Goal: Entertainment & Leisure: Consume media (video, audio)

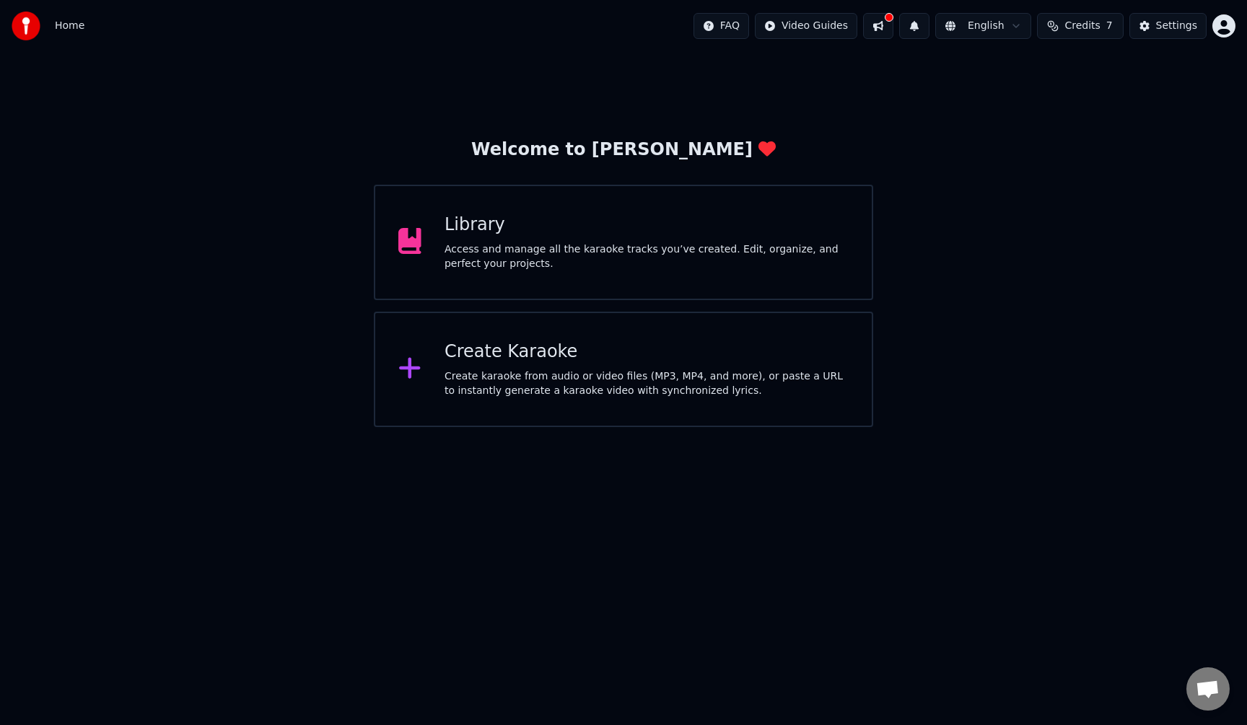
click at [1230, 34] on html "Home FAQ Video Guides English Credits 7 Settings Welcome to Youka Library Acces…" at bounding box center [623, 213] width 1247 height 427
click at [807, 27] on html "Home FAQ Video Guides English Credits 7 Settings Welcome to Youka Library Acces…" at bounding box center [623, 213] width 1247 height 427
click at [874, 25] on html "Home FAQ Video Guides English Credits 7 Settings Welcome to Youka Library Acces…" at bounding box center [623, 213] width 1247 height 427
click at [880, 27] on button at bounding box center [878, 26] width 30 height 26
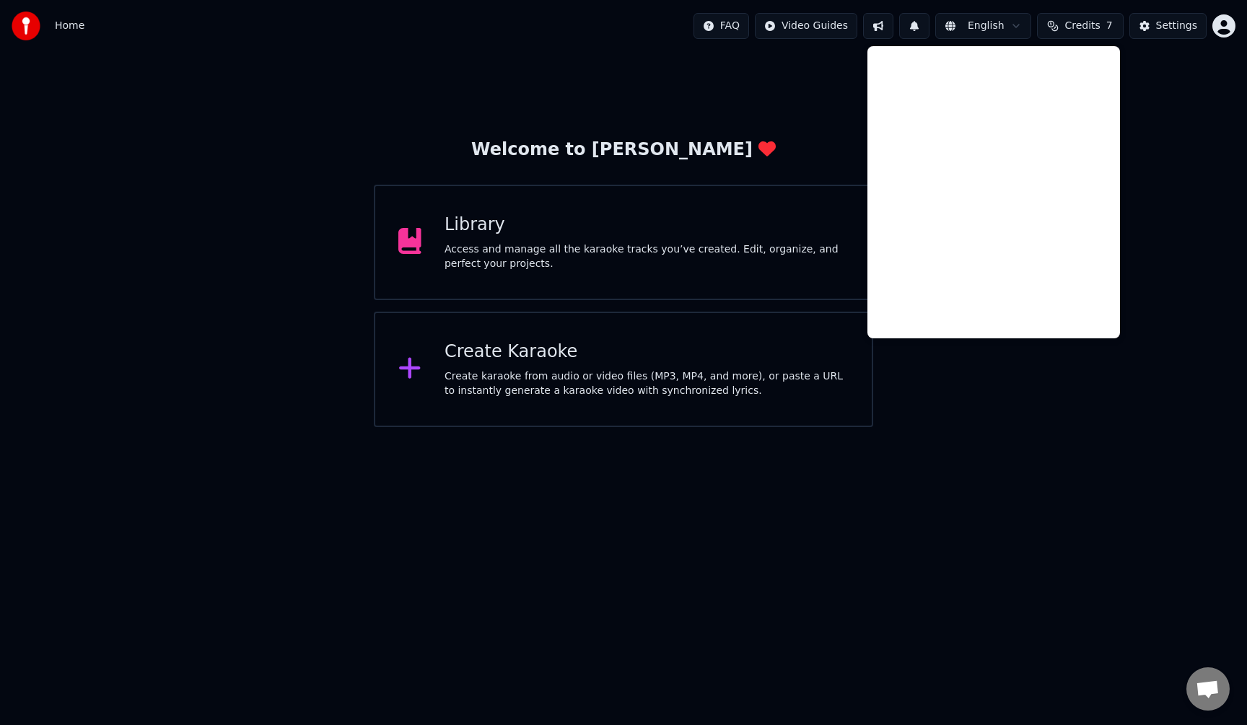
click at [477, 230] on div "Library" at bounding box center [646, 225] width 404 height 23
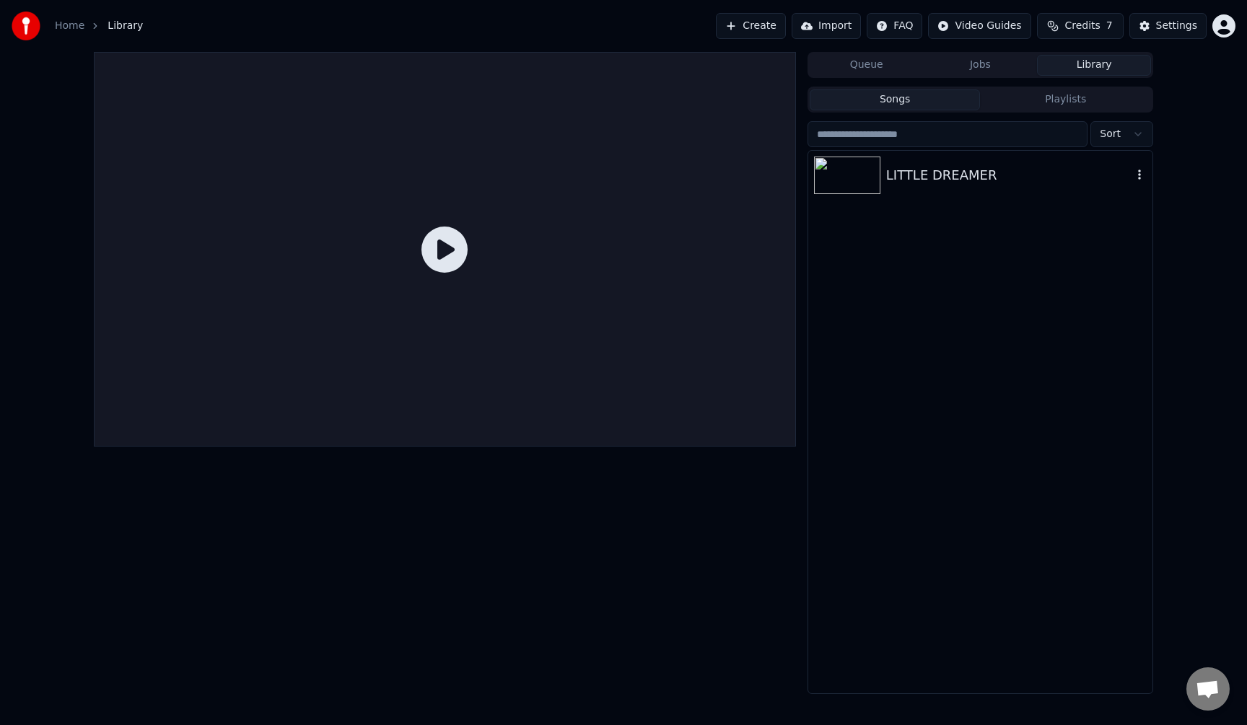
click at [924, 177] on div "LITTLE DREAMER" at bounding box center [1009, 175] width 246 height 20
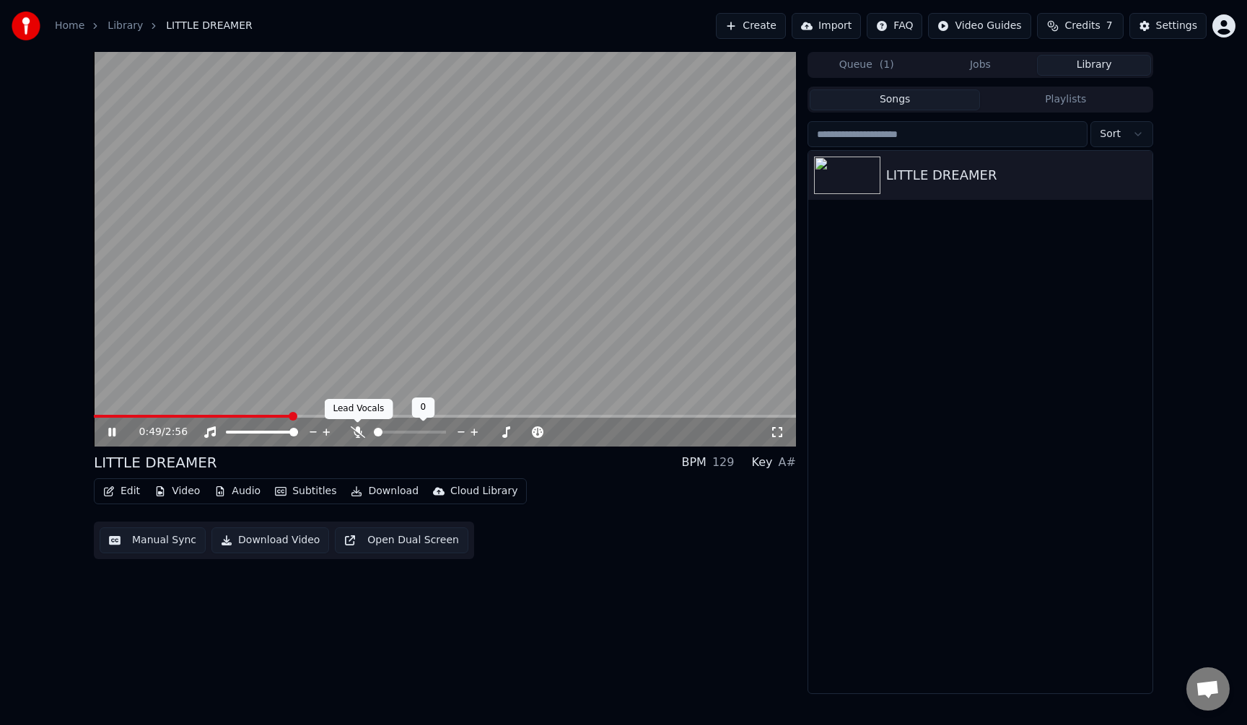
click at [356, 433] on icon at bounding box center [358, 432] width 14 height 12
click at [381, 428] on span at bounding box center [384, 432] width 9 height 9
click at [240, 571] on div "2:01 / 2:56 LITTLE DREAMER BPM 129 Key A# Edit Video Audio Subtitles Download C…" at bounding box center [445, 373] width 702 height 642
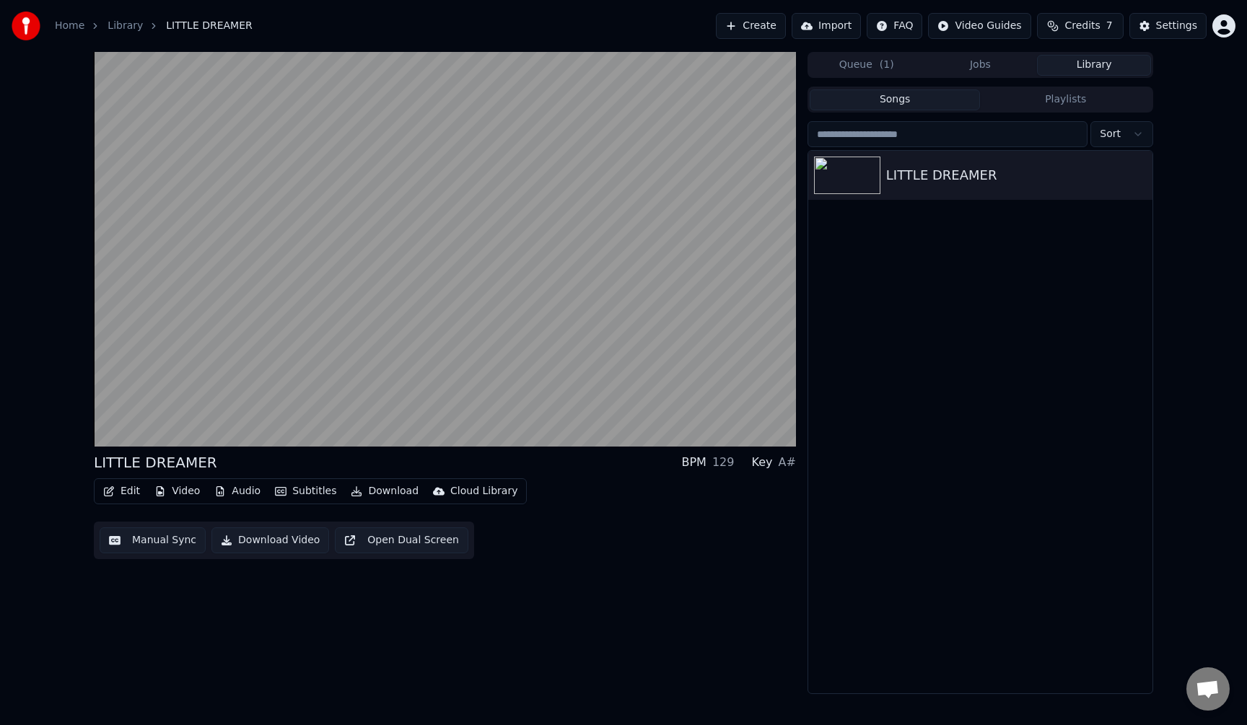
click at [254, 540] on button "Download Video" at bounding box center [270, 540] width 118 height 26
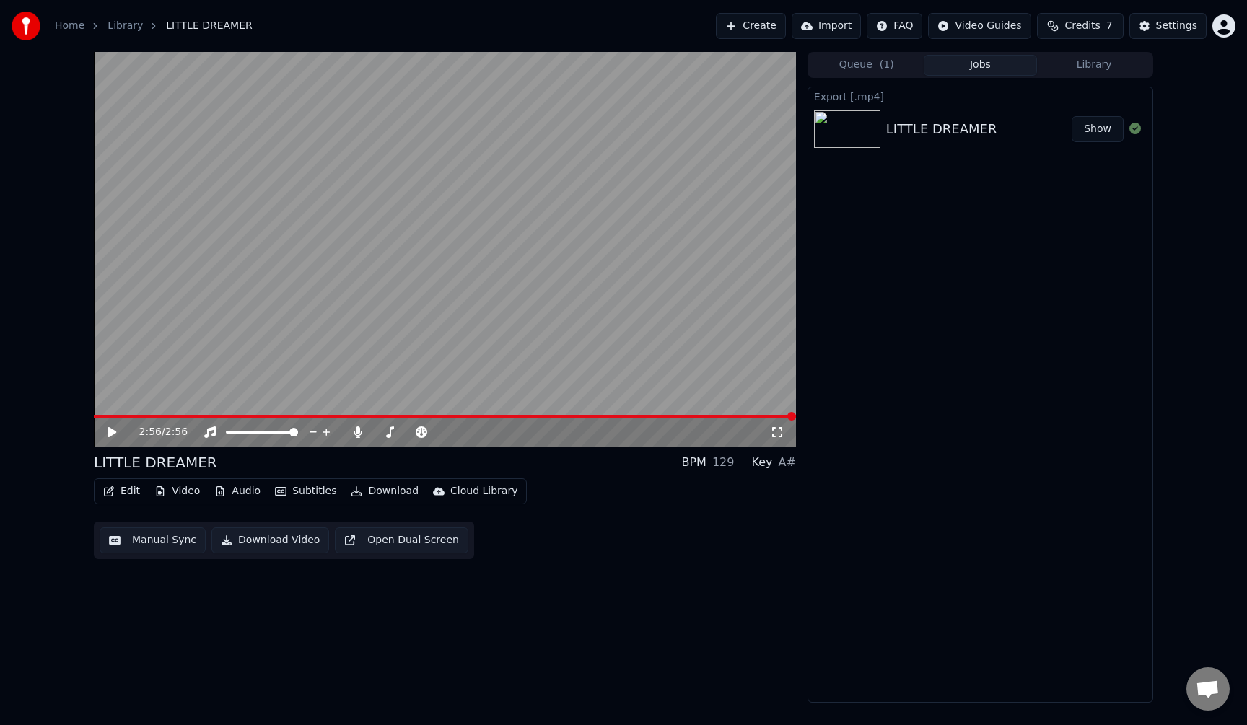
click at [976, 132] on div "LITTLE DREAMER" at bounding box center [941, 129] width 111 height 20
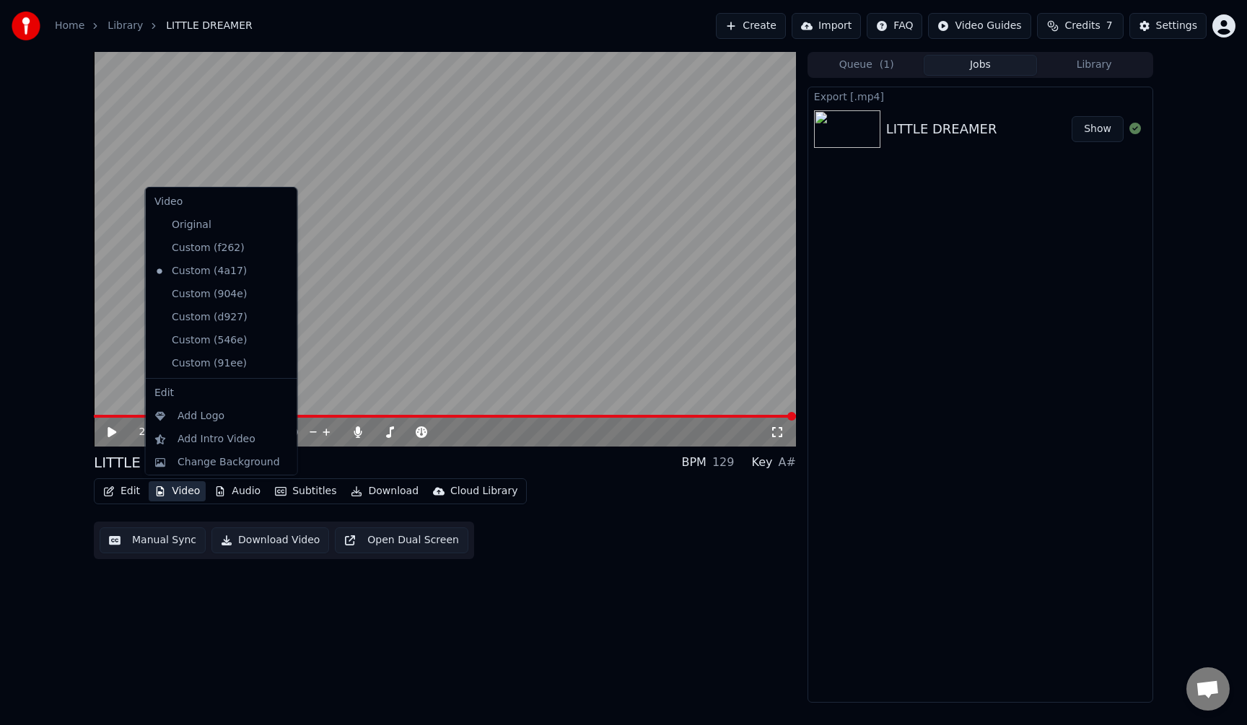
click at [173, 493] on button "Video" at bounding box center [177, 491] width 57 height 20
click at [270, 463] on div "Change Background" at bounding box center [228, 462] width 102 height 14
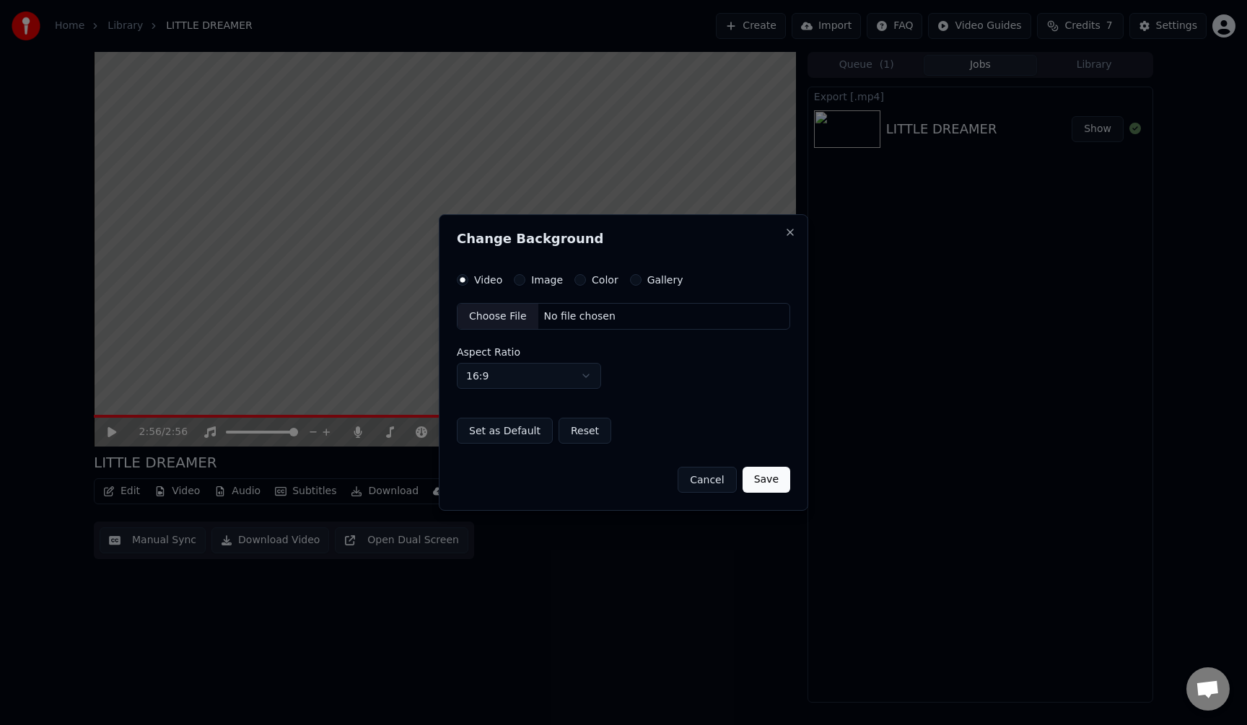
click at [521, 279] on button "Image" at bounding box center [520, 280] width 12 height 12
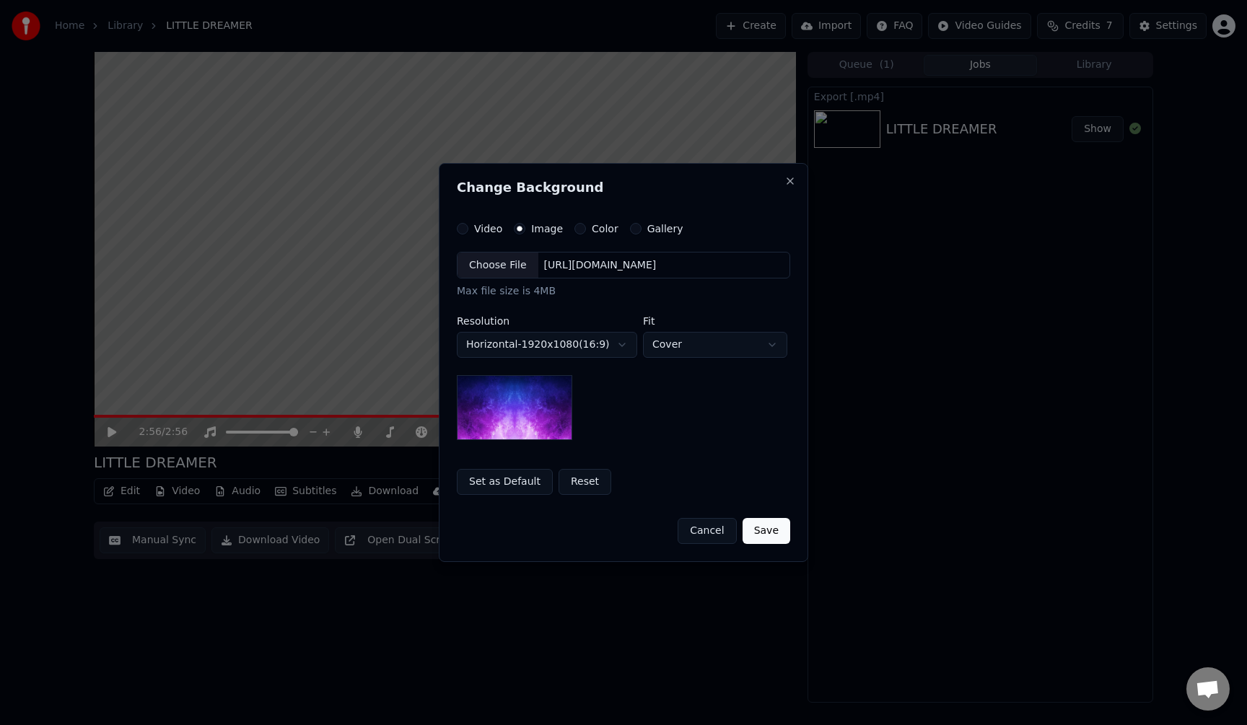
click at [516, 269] on div "Choose File" at bounding box center [497, 266] width 81 height 26
click at [763, 533] on button "Save" at bounding box center [766, 531] width 48 height 26
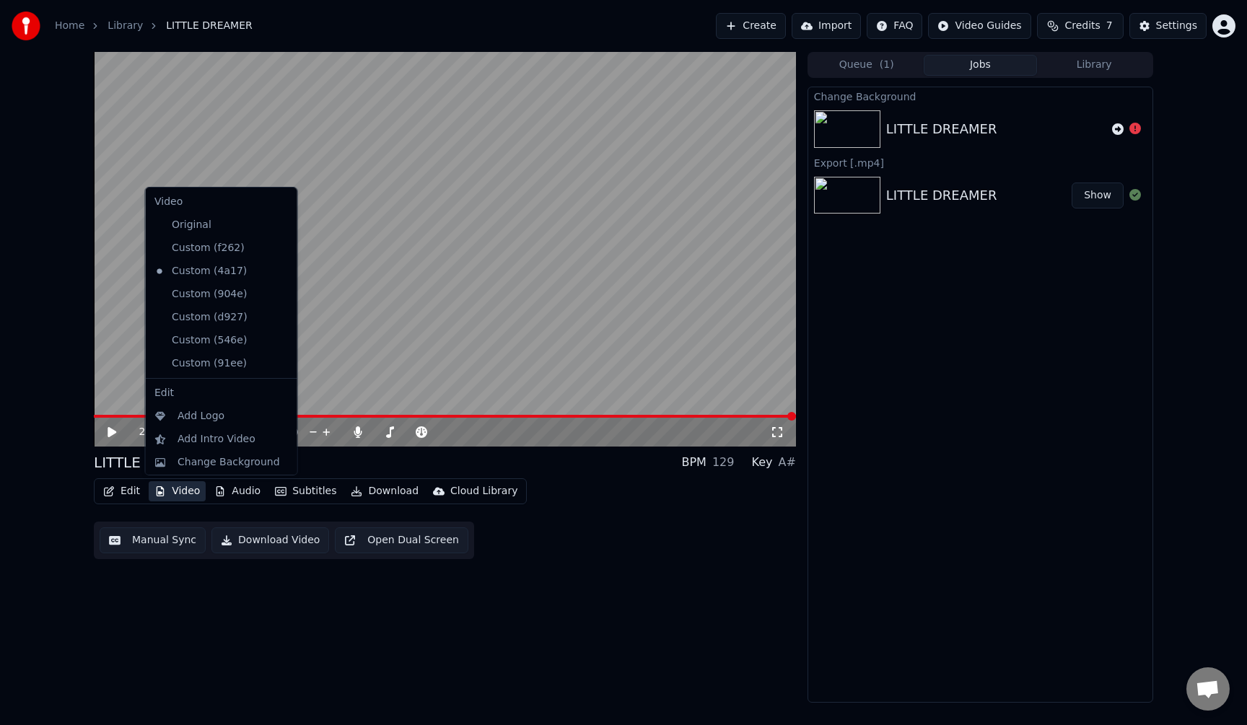
click at [180, 488] on button "Video" at bounding box center [177, 491] width 57 height 20
click at [224, 461] on div "Change Background" at bounding box center [228, 462] width 102 height 14
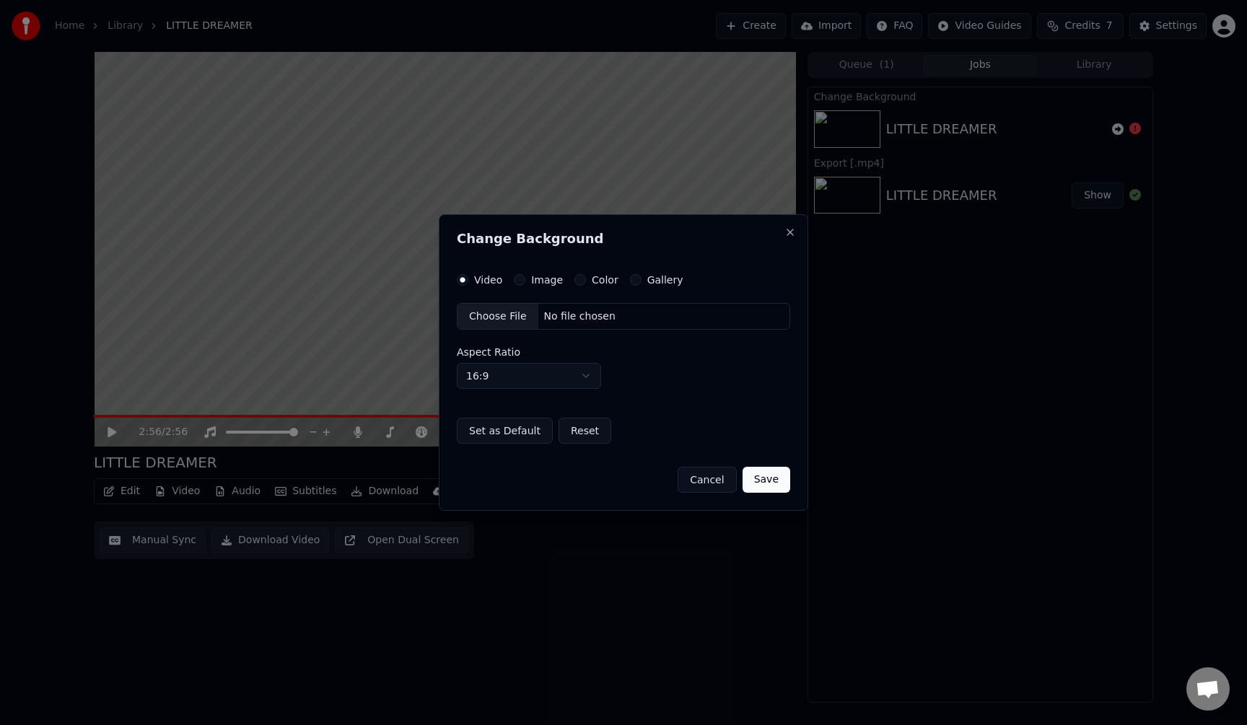
click at [517, 278] on button "Image" at bounding box center [520, 280] width 12 height 12
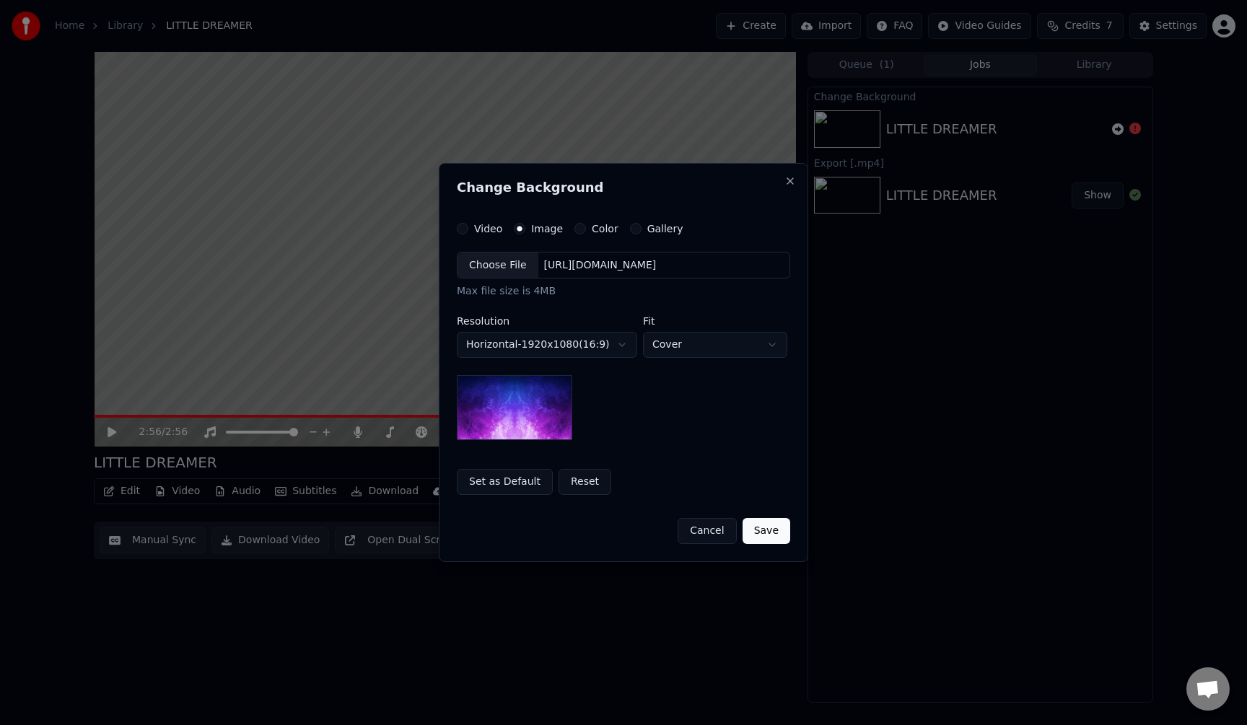
click at [483, 268] on div "Choose File" at bounding box center [497, 266] width 81 height 26
click at [522, 415] on img at bounding box center [514, 407] width 115 height 65
click at [569, 483] on button "Reset" at bounding box center [584, 482] width 53 height 26
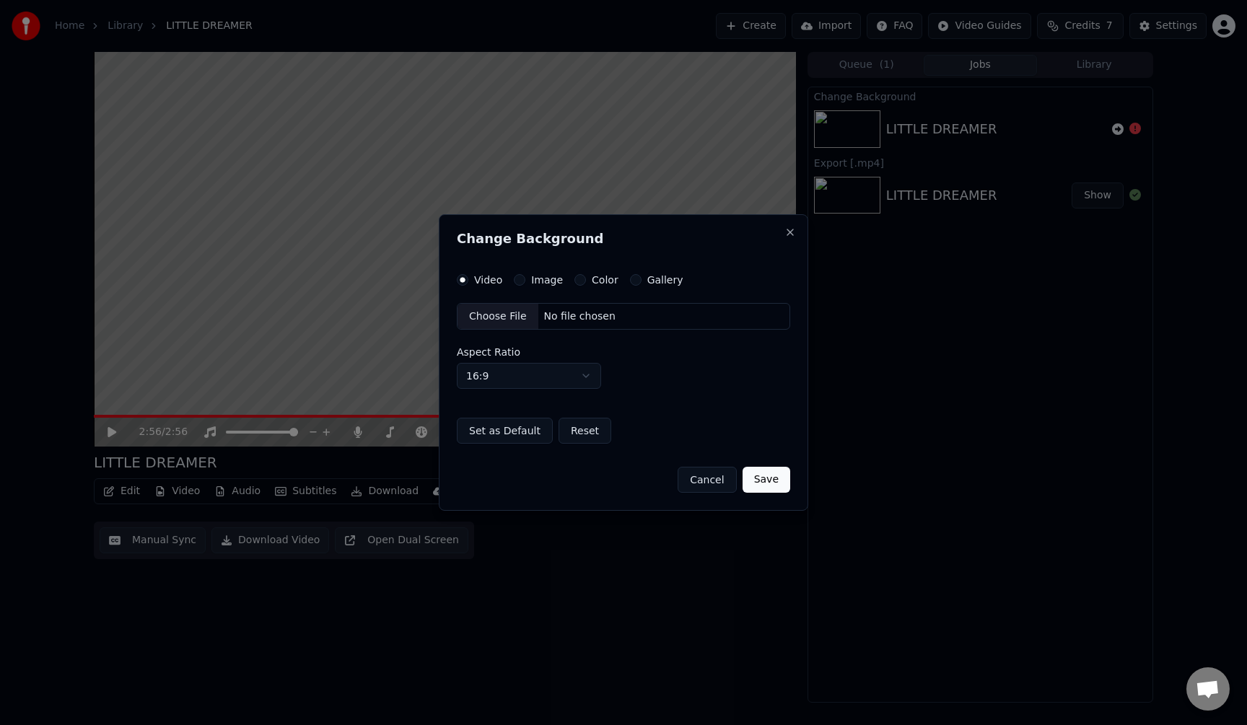
click at [481, 323] on div "Choose File" at bounding box center [497, 317] width 81 height 26
click at [565, 312] on div "No file chosen" at bounding box center [579, 317] width 83 height 14
click at [581, 280] on button "Color" at bounding box center [580, 280] width 12 height 12
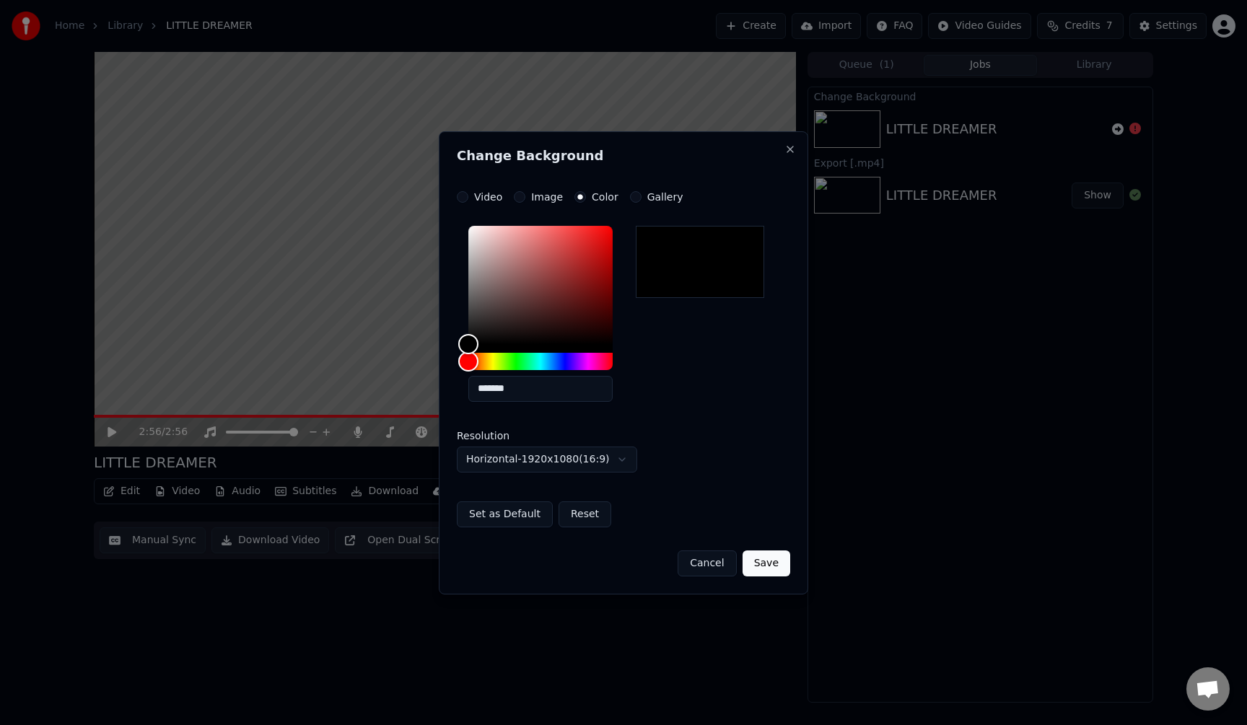
click at [709, 563] on button "Cancel" at bounding box center [706, 563] width 58 height 26
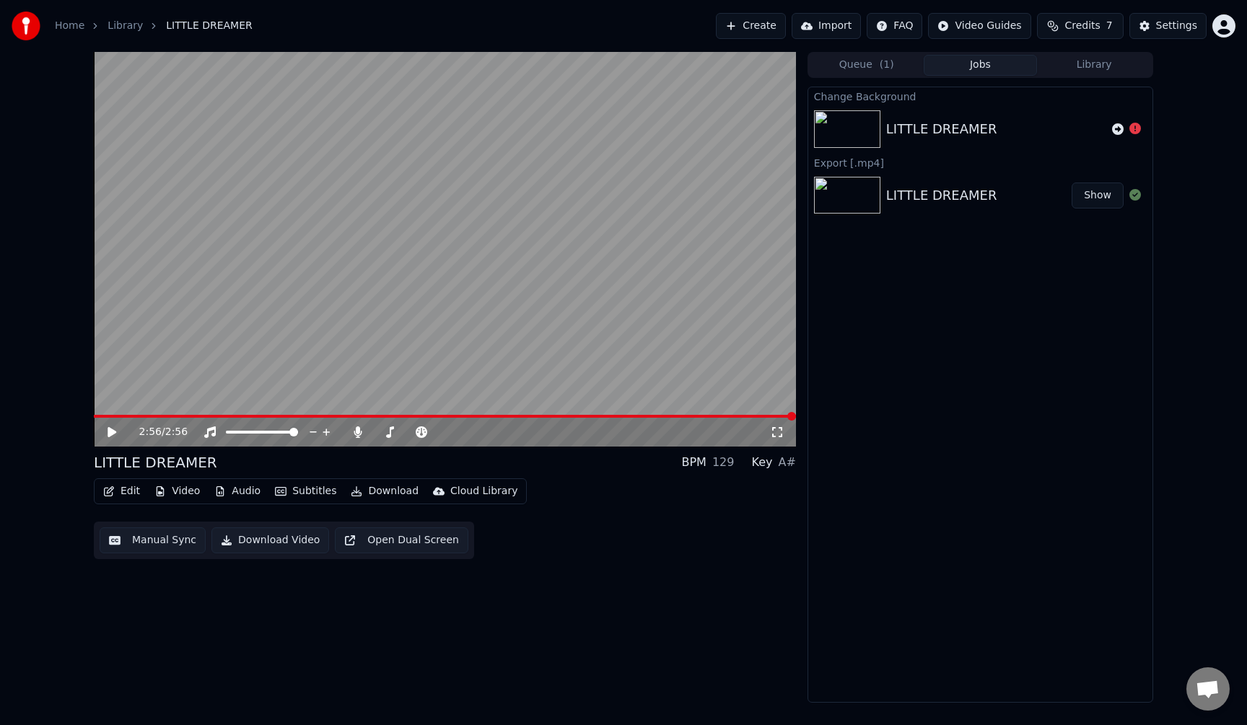
click at [184, 499] on button "Video" at bounding box center [177, 491] width 57 height 20
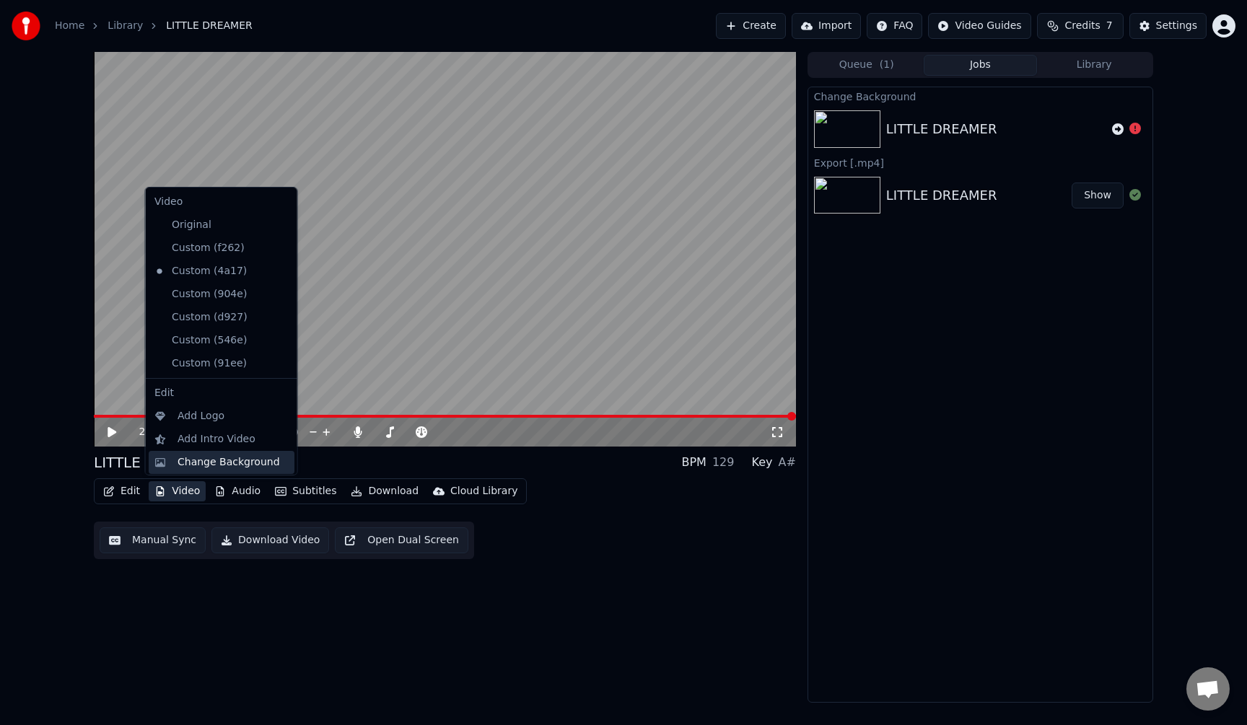
click at [214, 466] on div "Change Background" at bounding box center [228, 462] width 102 height 14
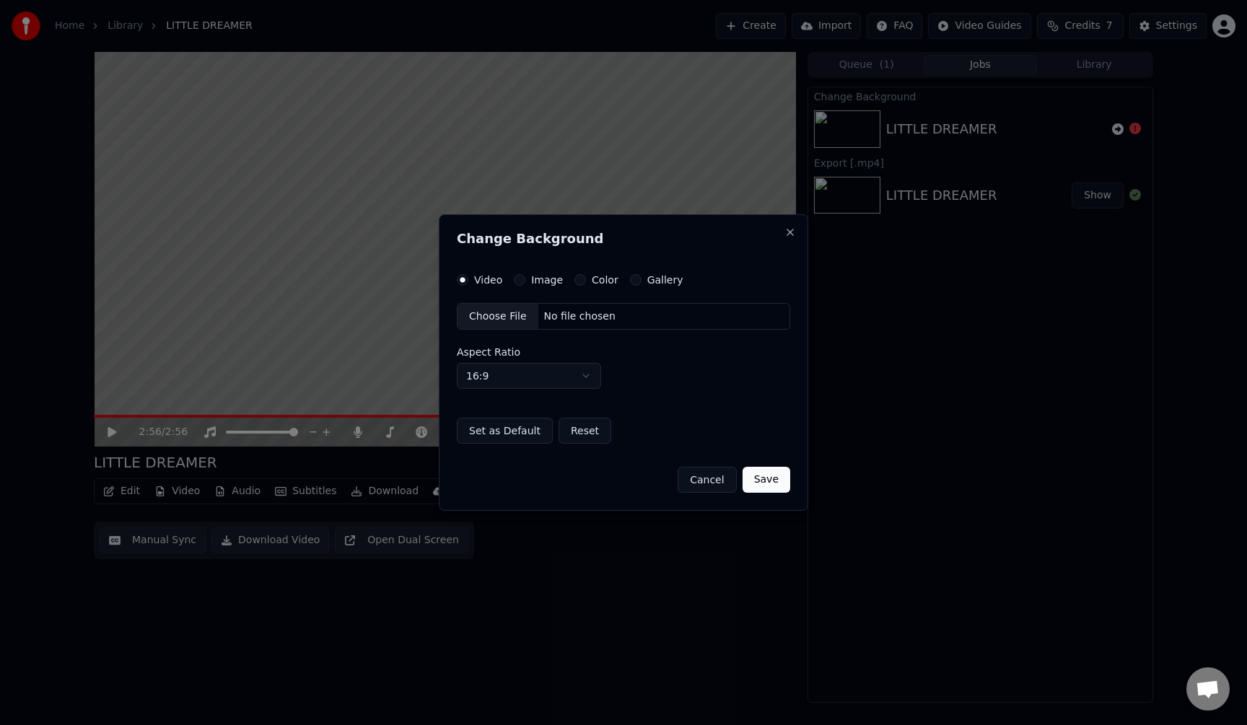
click at [518, 283] on button "Image" at bounding box center [520, 280] width 12 height 12
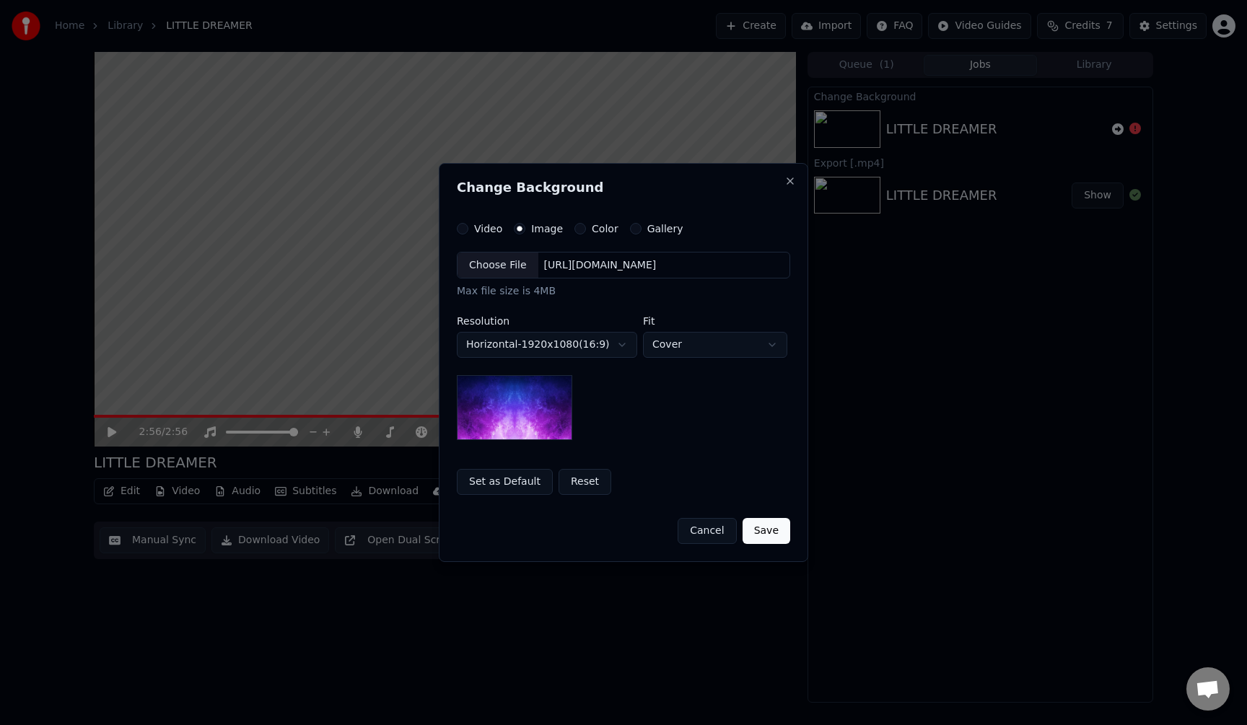
click at [457, 225] on div "Video" at bounding box center [479, 229] width 45 height 12
click at [490, 266] on div "Choose File" at bounding box center [497, 266] width 81 height 26
click at [775, 535] on button "Save" at bounding box center [766, 531] width 48 height 26
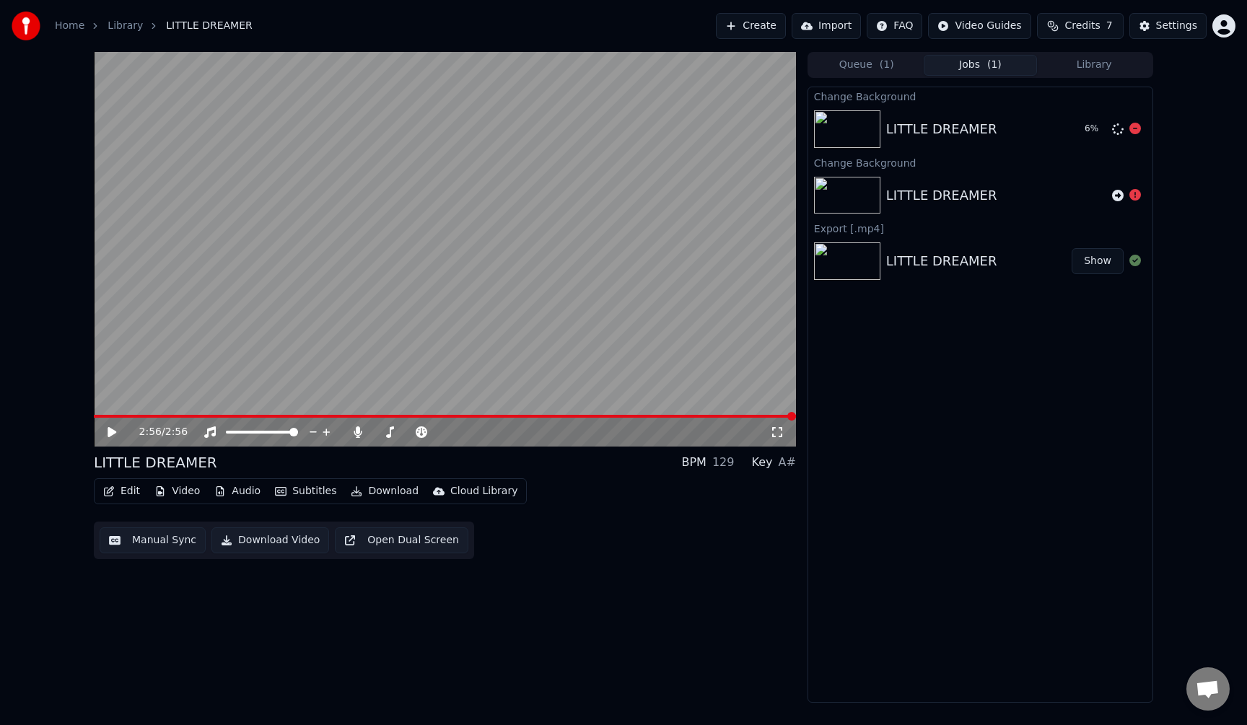
click at [867, 128] on img at bounding box center [847, 129] width 66 height 38
click at [1133, 131] on icon at bounding box center [1135, 129] width 12 height 12
click at [196, 496] on button "Video" at bounding box center [177, 491] width 57 height 20
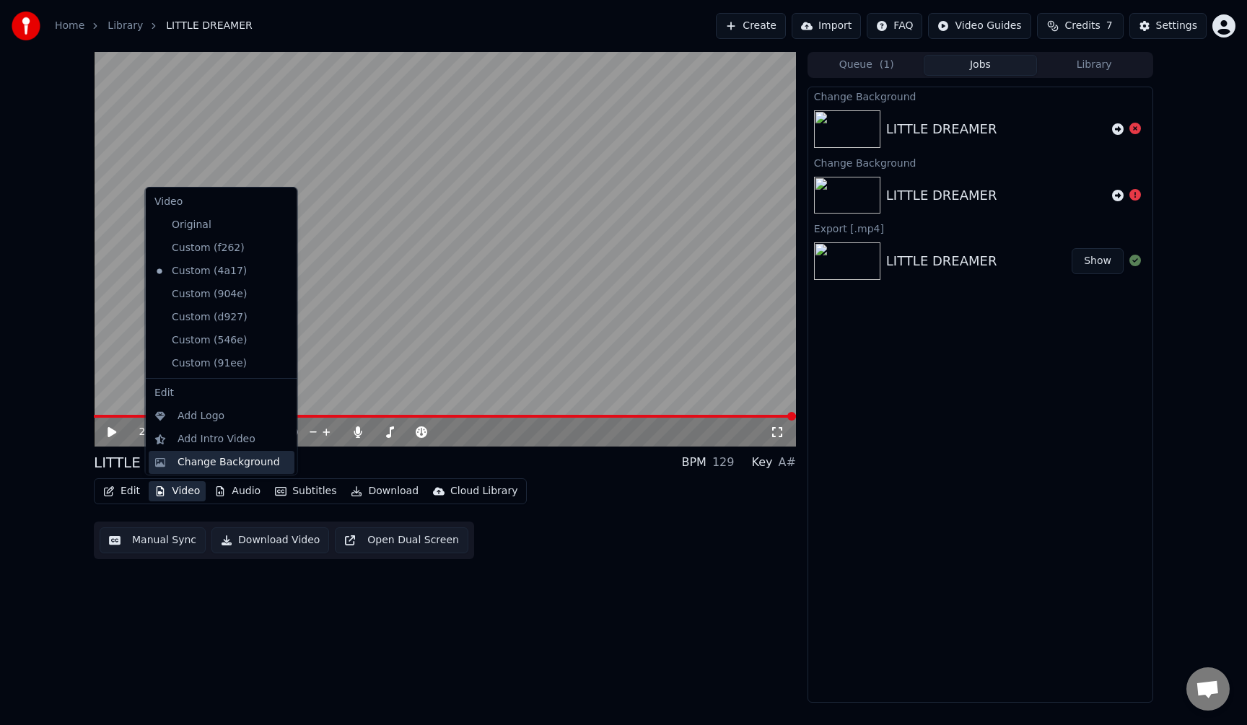
click at [206, 460] on div "Change Background" at bounding box center [228, 462] width 102 height 14
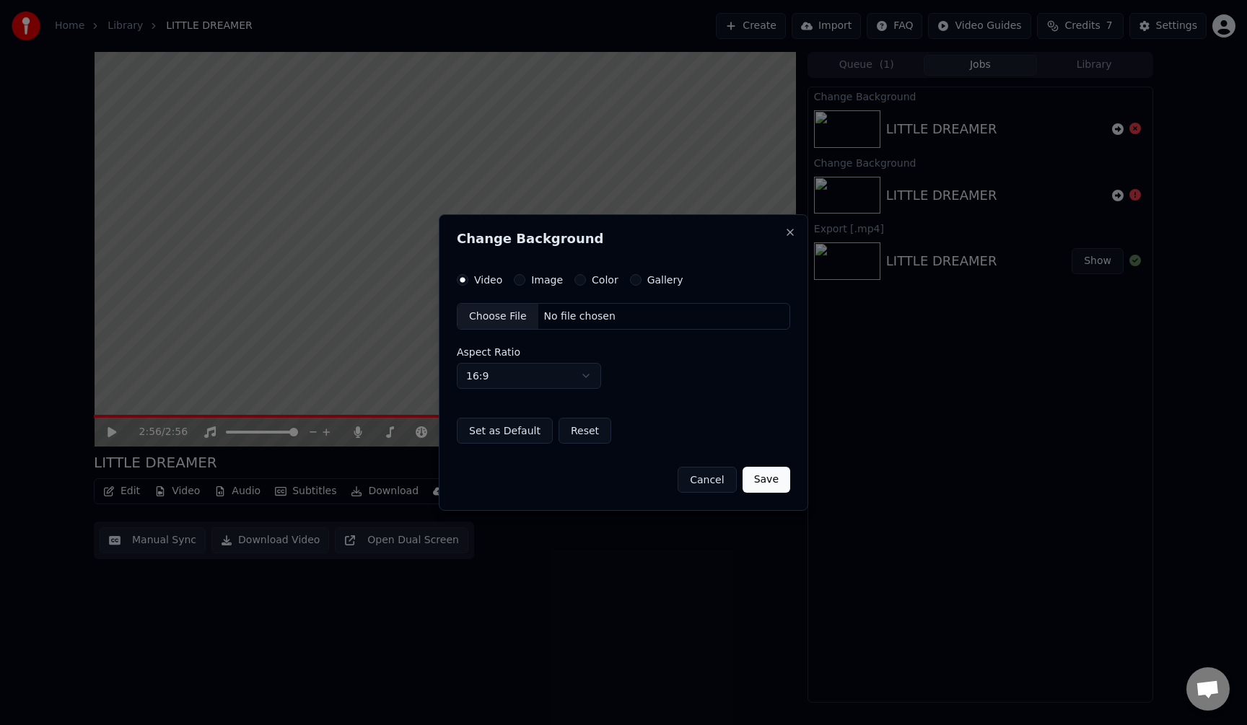
click at [517, 281] on button "Image" at bounding box center [520, 280] width 12 height 12
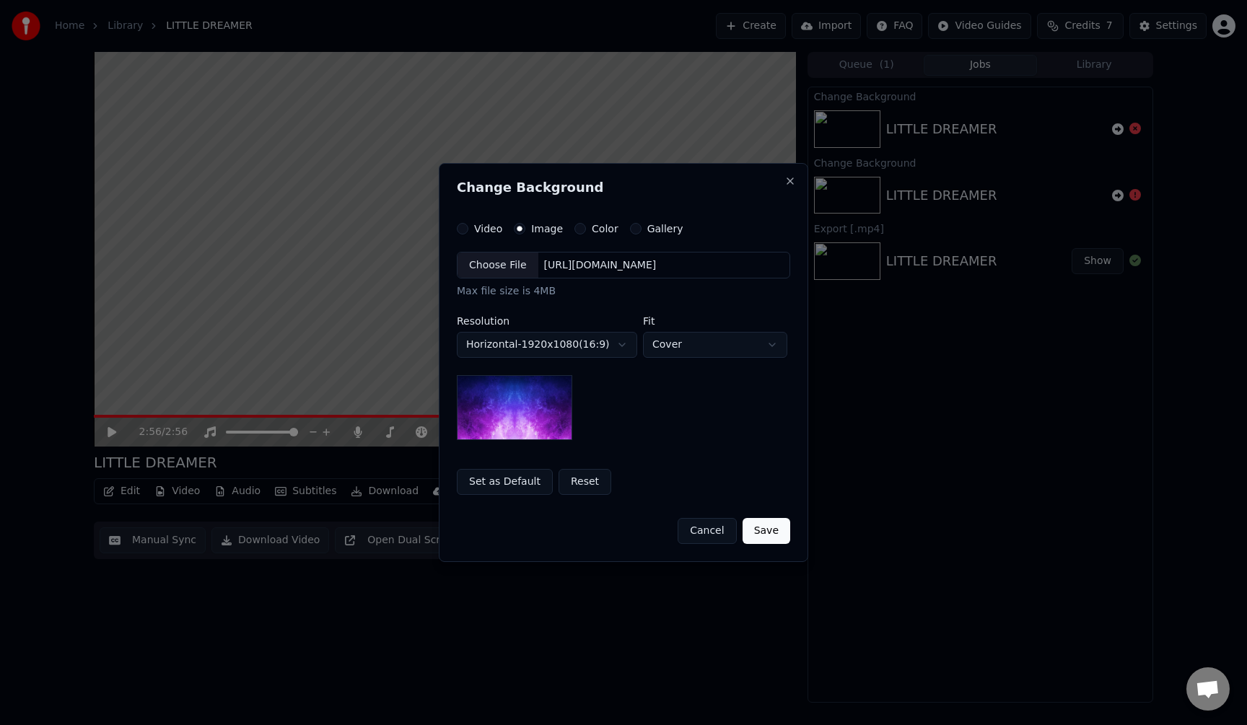
click at [501, 266] on div "Choose File" at bounding box center [497, 266] width 81 height 26
click at [574, 483] on button "Reset" at bounding box center [584, 482] width 53 height 26
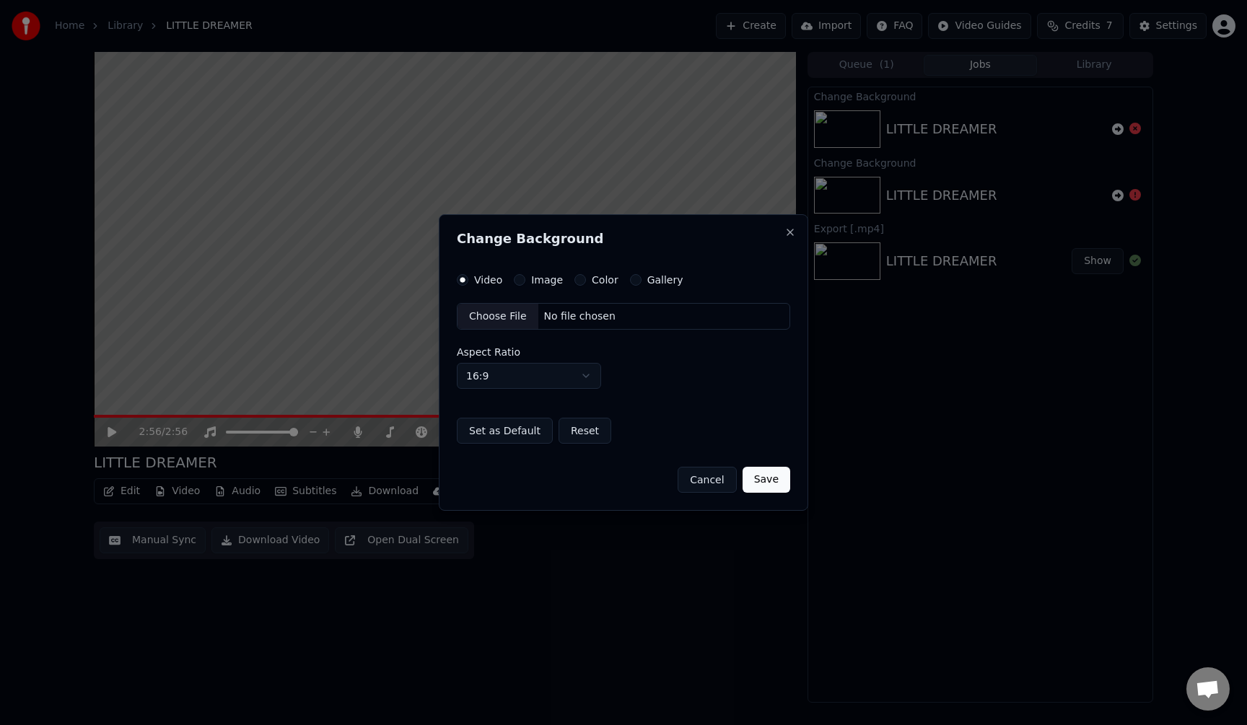
click at [508, 316] on div "Choose File" at bounding box center [497, 317] width 81 height 26
click at [519, 278] on button "Image" at bounding box center [520, 280] width 12 height 12
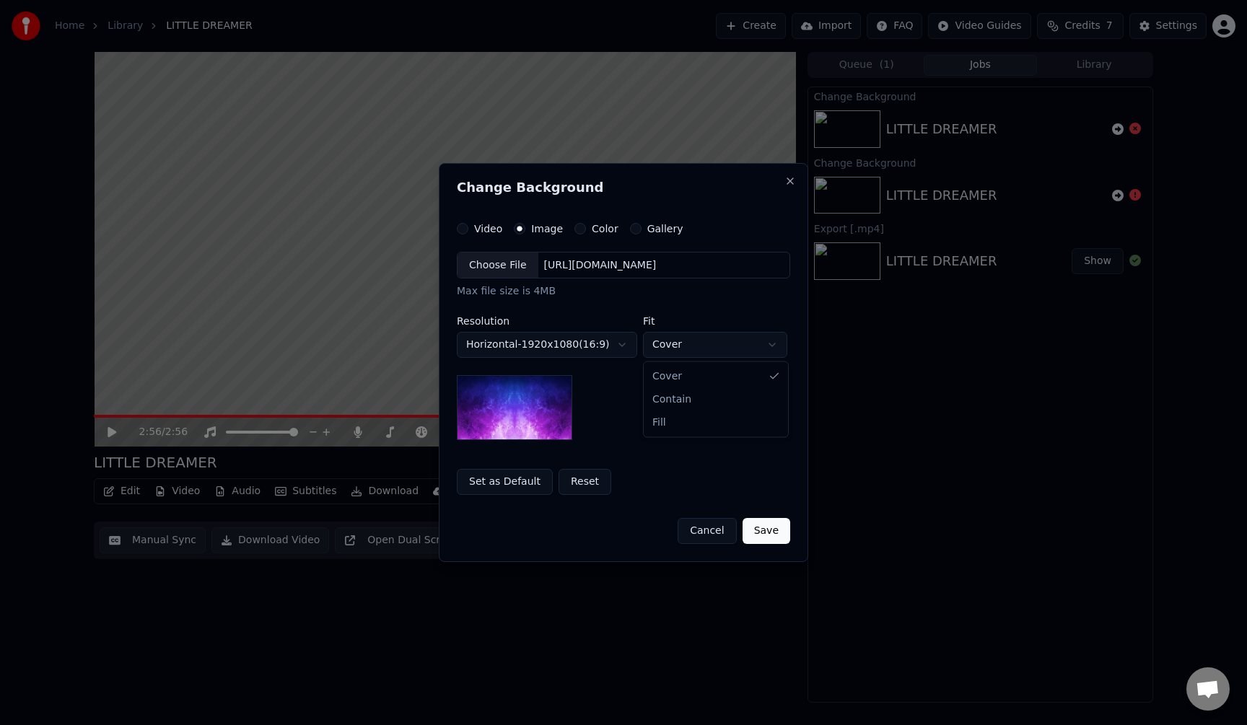
click at [675, 351] on body "**********" at bounding box center [623, 362] width 1247 height 725
drag, startPoint x: 539, startPoint y: 262, endPoint x: 796, endPoint y: 273, distance: 257.1
click at [796, 273] on body "**********" at bounding box center [623, 362] width 1247 height 725
drag, startPoint x: 773, startPoint y: 270, endPoint x: 613, endPoint y: 271, distance: 159.5
click at [613, 271] on div "[URL][DOMAIN_NAME]" at bounding box center [600, 265] width 124 height 14
